Goal: Check status

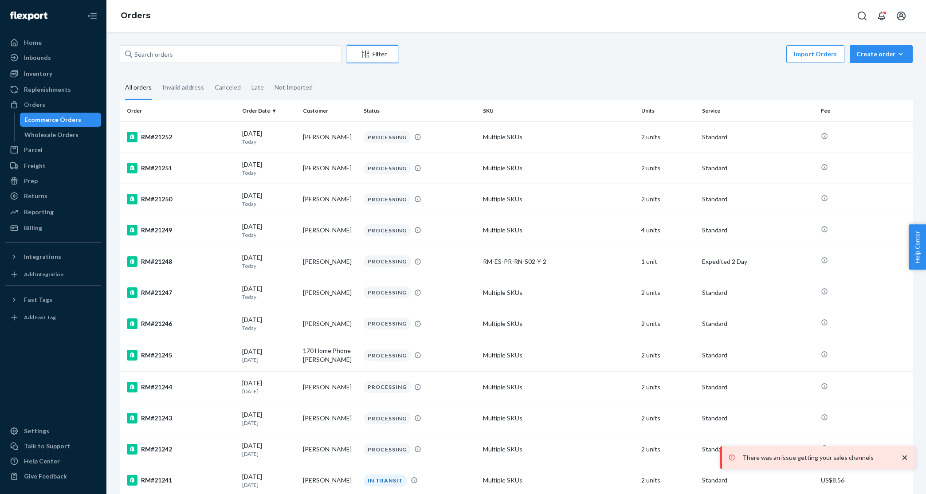
click at [370, 57] on div "Filter" at bounding box center [372, 54] width 51 height 9
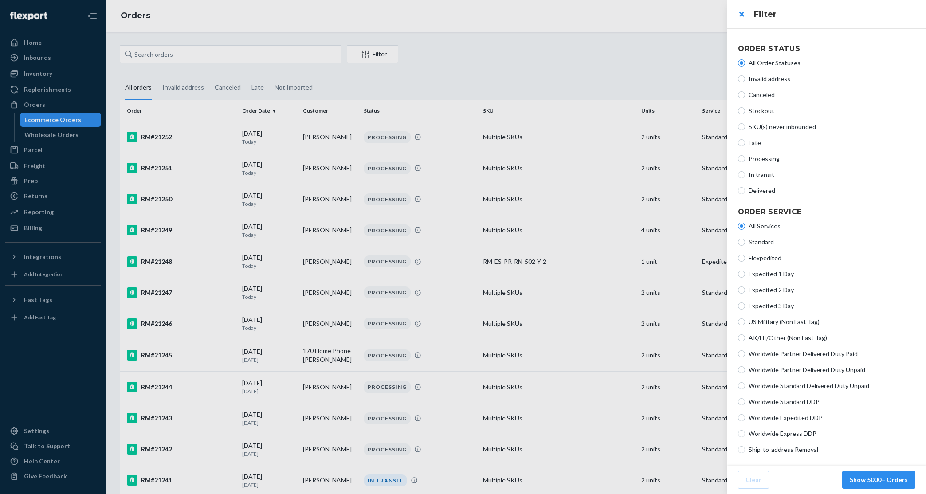
click at [756, 144] on span "Late" at bounding box center [832, 142] width 167 height 9
click at [745, 144] on input "Late" at bounding box center [741, 142] width 7 height 7
radio input "true"
radio input "false"
click at [755, 175] on span "In transit" at bounding box center [832, 174] width 167 height 9
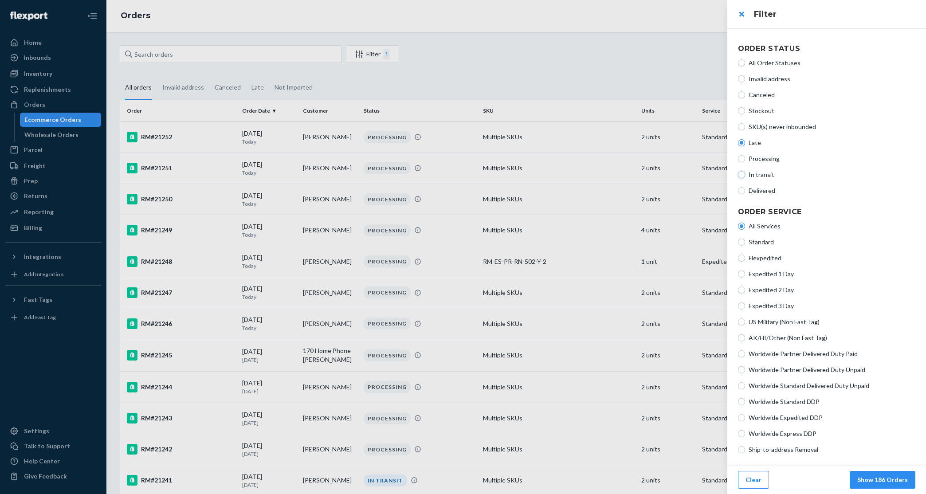
click at [745, 175] on input "In transit" at bounding box center [741, 174] width 7 height 7
radio input "true"
radio input "false"
click at [887, 481] on button "Show 274 Orders" at bounding box center [883, 480] width 66 height 18
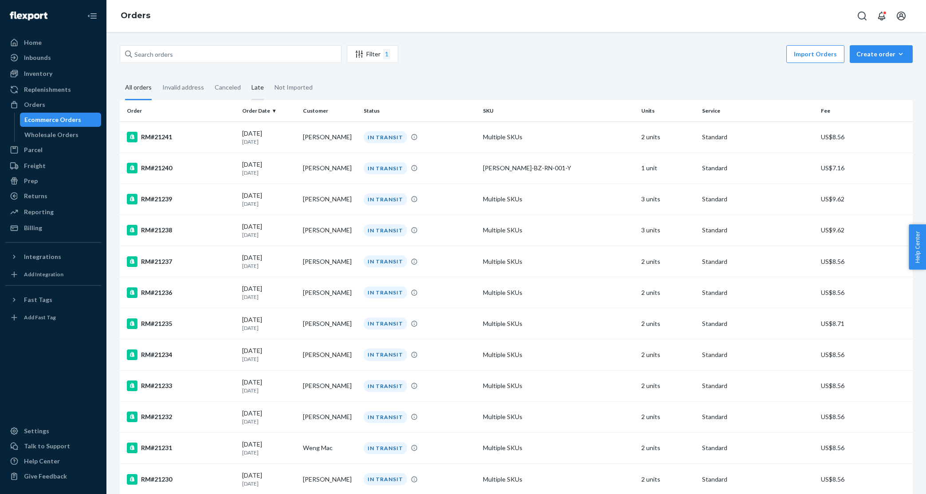
click at [260, 94] on div "Late" at bounding box center [258, 88] width 12 height 24
click at [246, 76] on input "Late" at bounding box center [246, 76] width 0 height 0
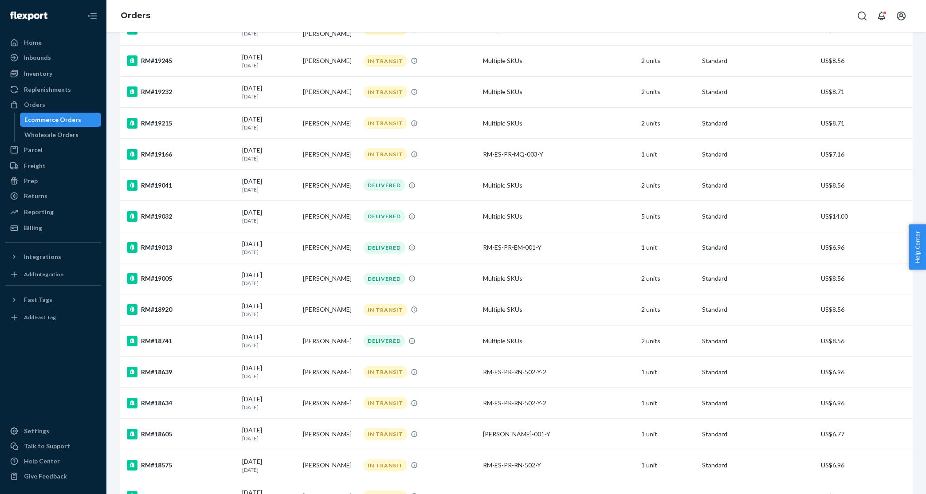
scroll to position [1755, 0]
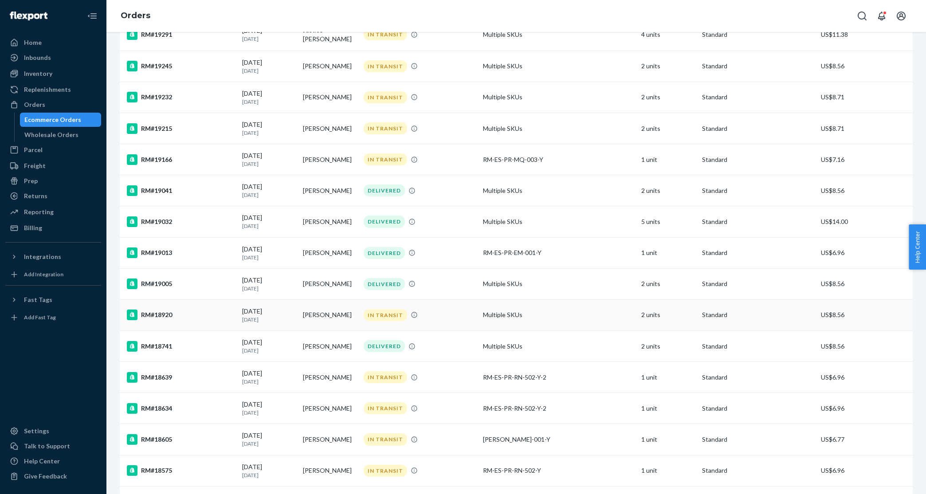
click at [153, 315] on div "RM#18920" at bounding box center [181, 315] width 108 height 11
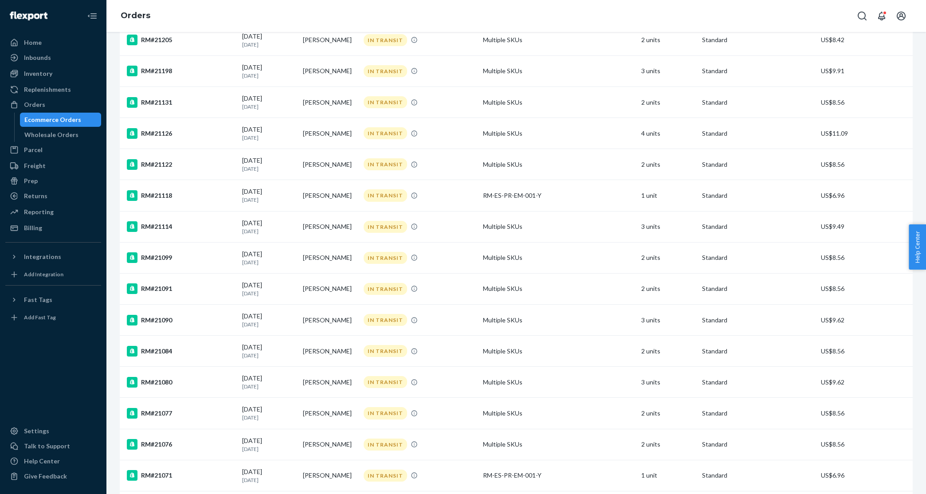
scroll to position [430, 0]
